Goal: Transaction & Acquisition: Purchase product/service

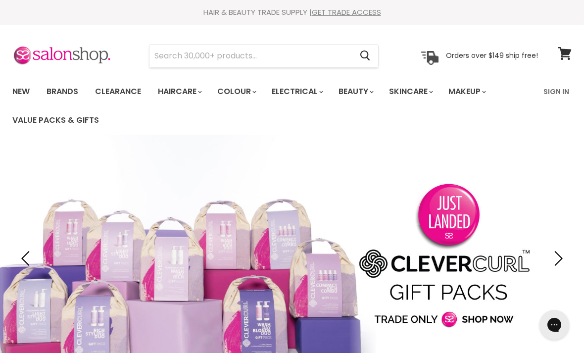
click at [64, 88] on link "Brands" at bounding box center [62, 91] width 47 height 21
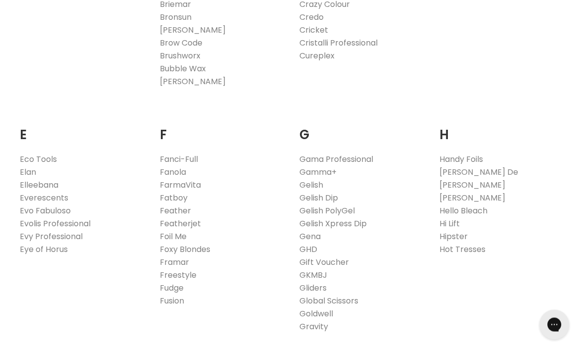
scroll to position [556, 0]
click at [327, 312] on link "Goldwell" at bounding box center [317, 312] width 34 height 11
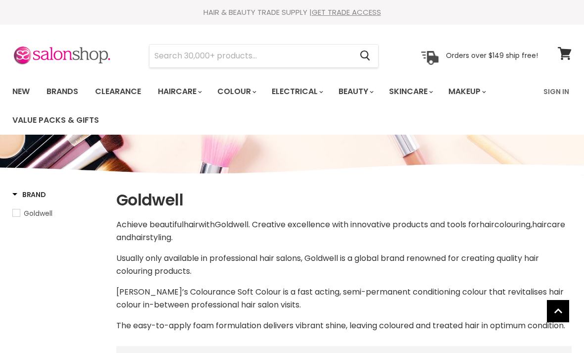
select select "manual"
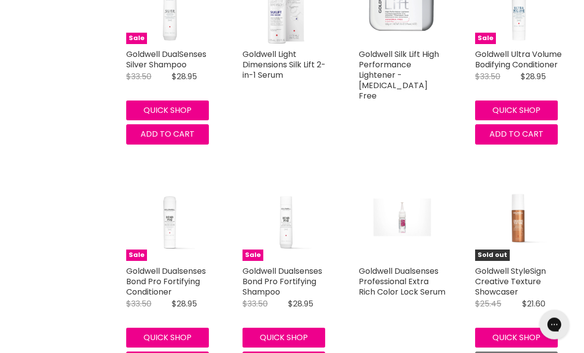
scroll to position [2541, 0]
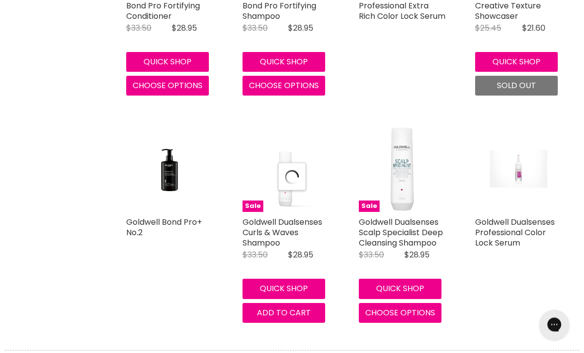
select select "manual"
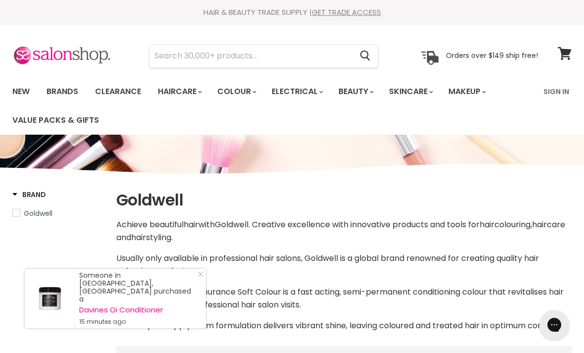
click at [163, 57] on input "Search" at bounding box center [251, 56] width 202 height 23
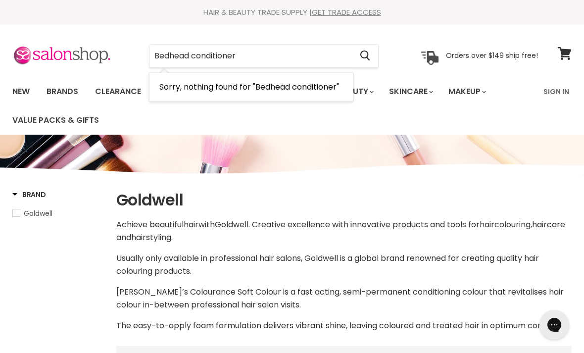
type input "Bedhead conditioner"
click at [374, 55] on button "Search" at bounding box center [365, 56] width 26 height 23
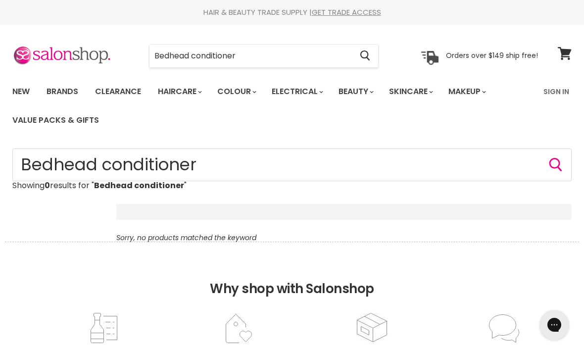
click at [55, 100] on link "Brands" at bounding box center [62, 91] width 47 height 21
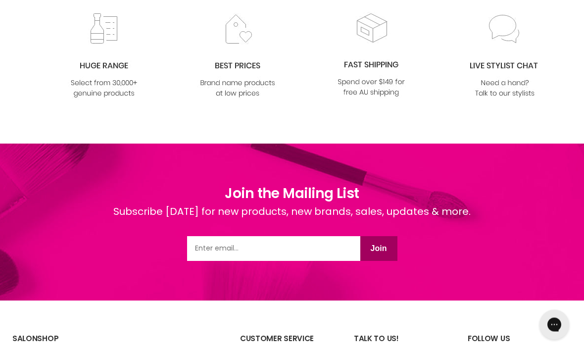
scroll to position [2476, 0]
